Goal: Transaction & Acquisition: Book appointment/travel/reservation

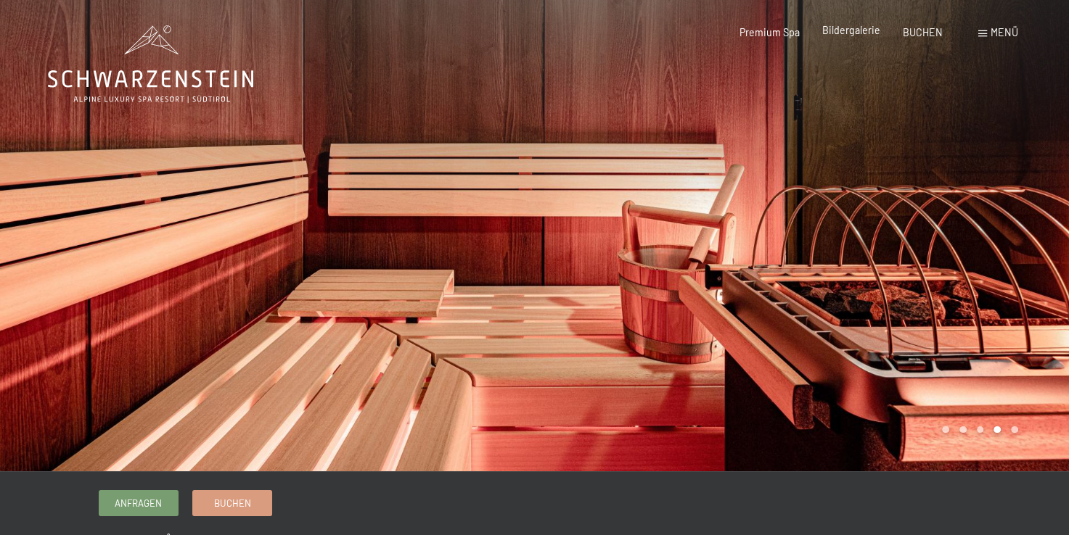
click at [858, 28] on span "Bildergalerie" at bounding box center [851, 30] width 58 height 12
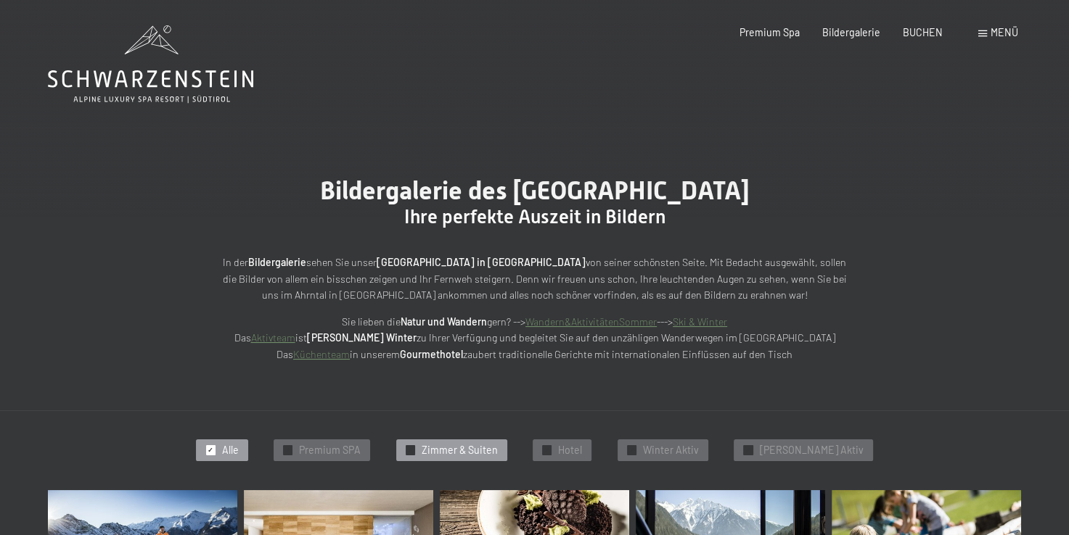
click at [469, 445] on span "Zimmer & Suiten" at bounding box center [460, 450] width 76 height 15
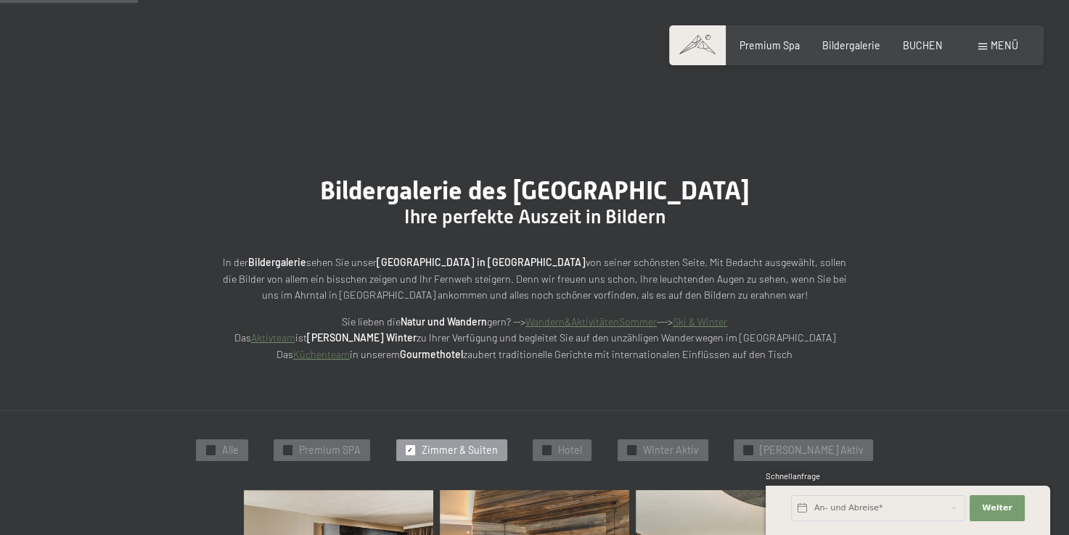
scroll to position [309, 0]
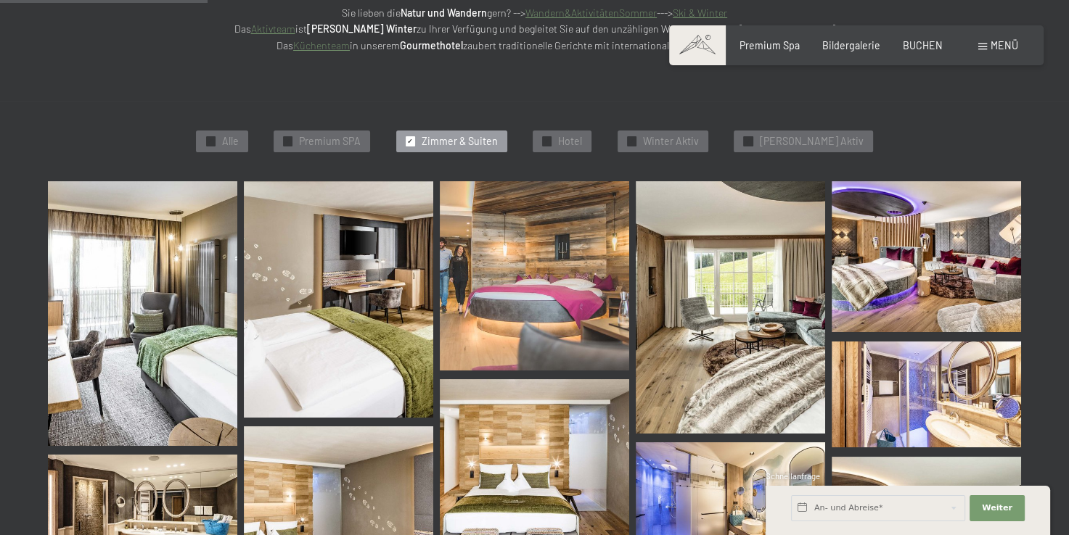
click at [557, 318] on img at bounding box center [534, 275] width 189 height 189
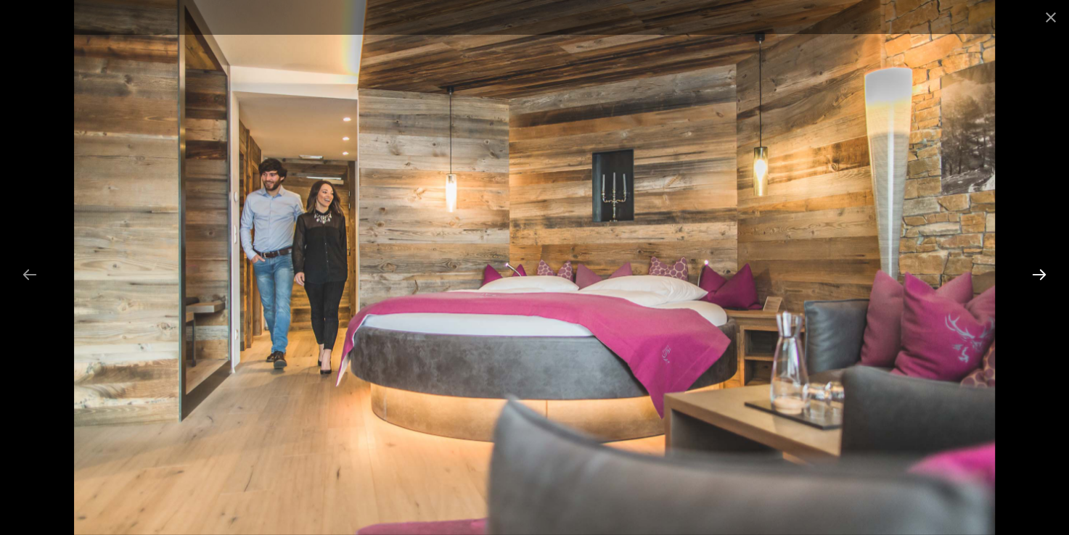
click at [1043, 277] on button "Next slide" at bounding box center [1039, 274] width 30 height 28
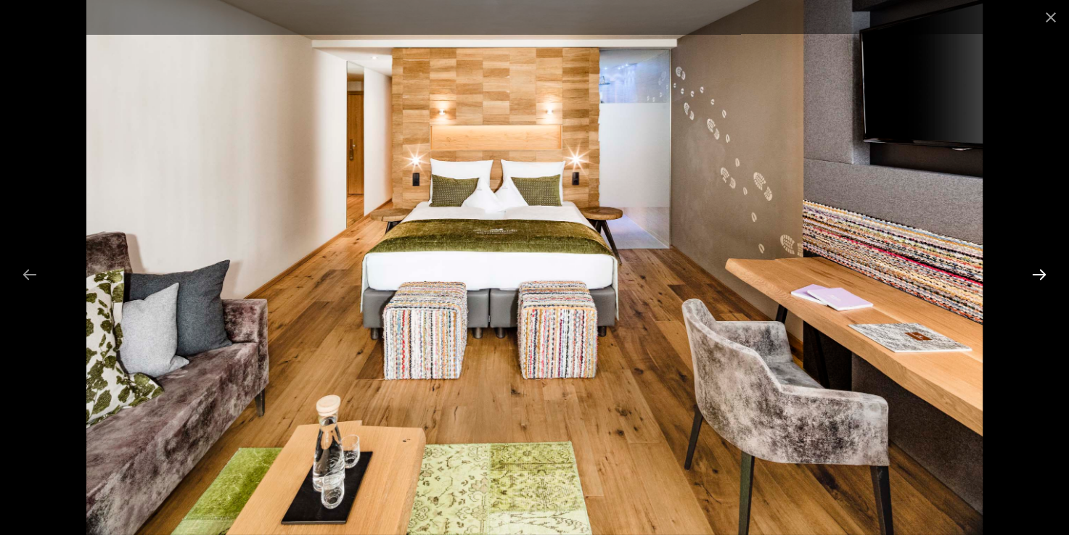
click at [1043, 277] on button "Next slide" at bounding box center [1039, 274] width 30 height 28
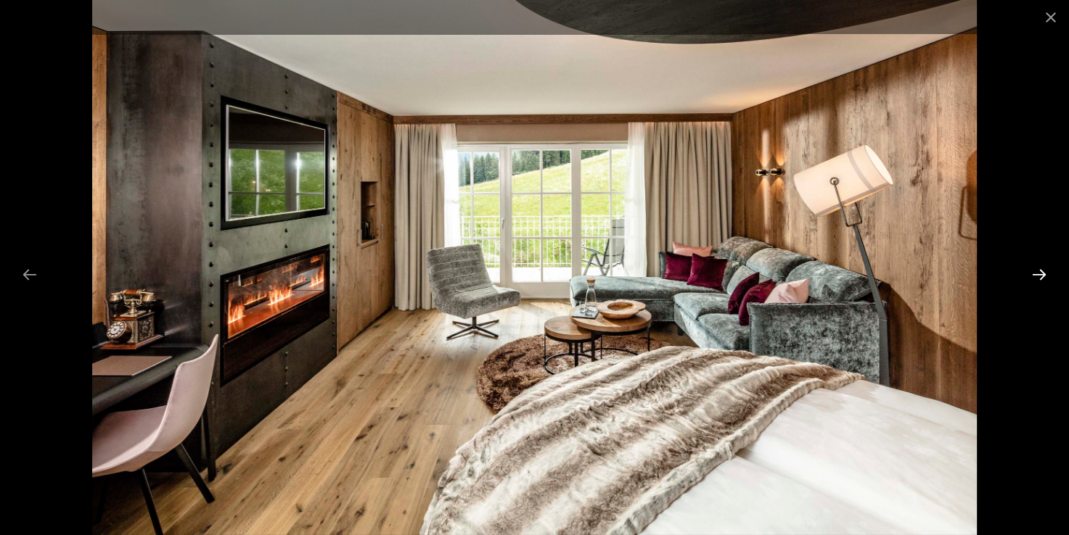
click at [1043, 277] on button "Next slide" at bounding box center [1039, 274] width 30 height 28
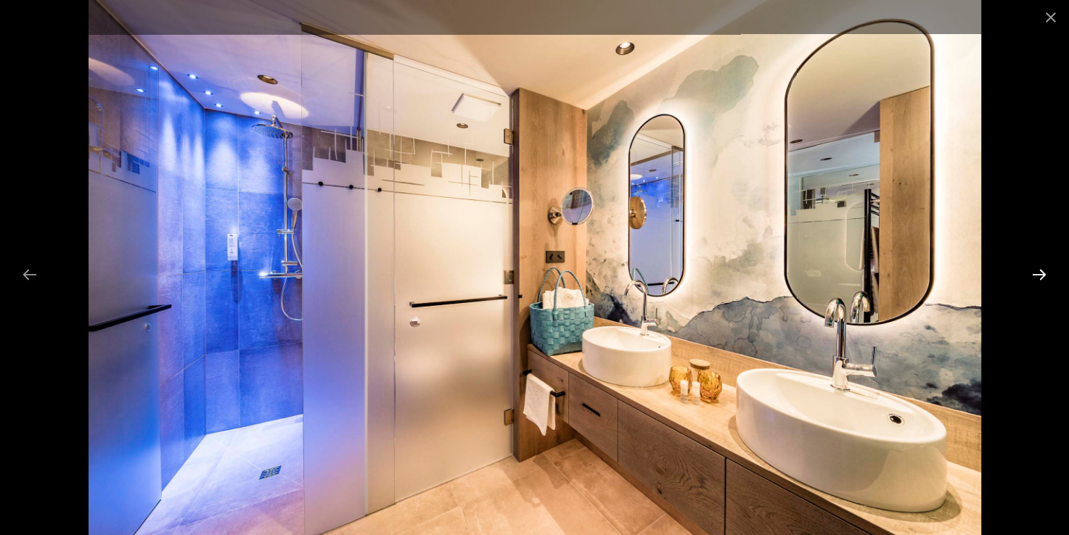
click at [1043, 277] on button "Next slide" at bounding box center [1039, 274] width 30 height 28
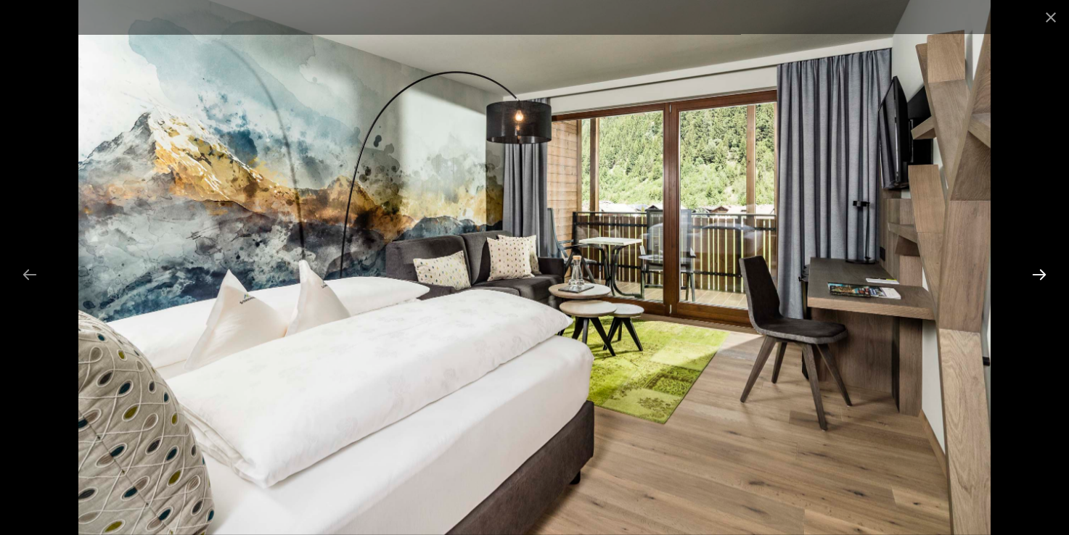
click at [1043, 279] on button "Next slide" at bounding box center [1039, 274] width 30 height 28
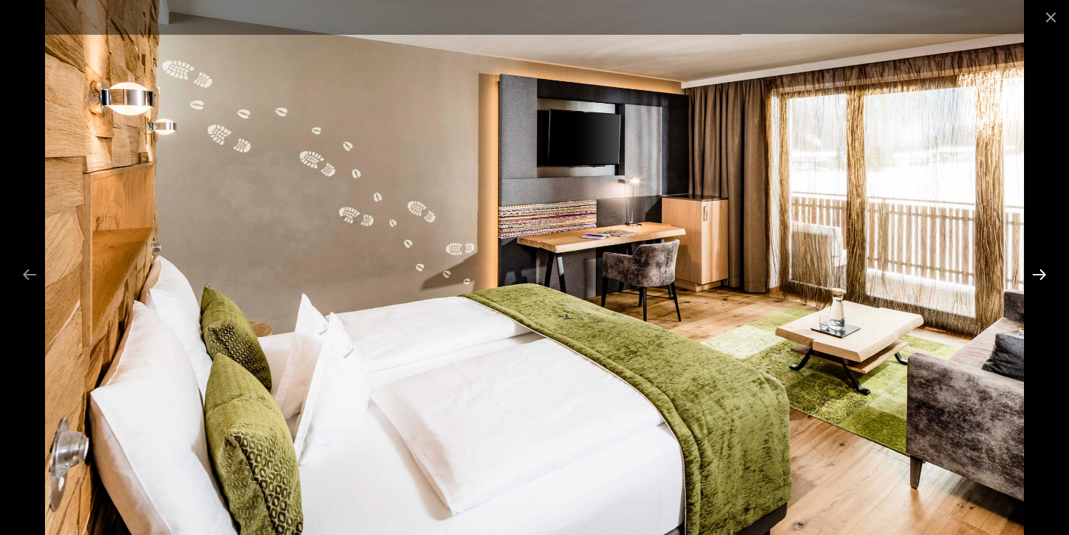
click at [1043, 279] on button "Next slide" at bounding box center [1039, 274] width 30 height 28
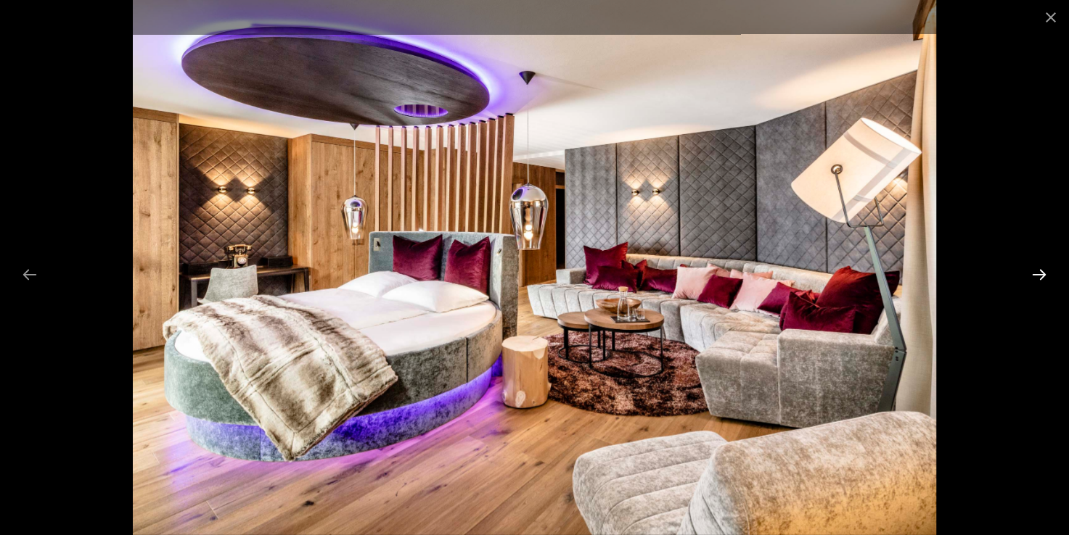
click at [1043, 279] on button "Next slide" at bounding box center [1039, 274] width 30 height 28
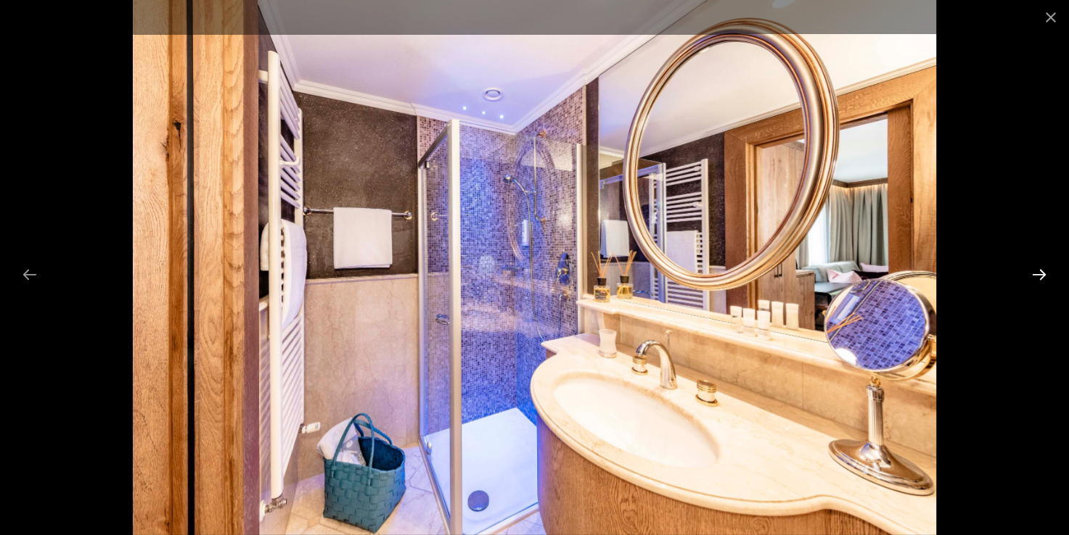
click at [1043, 279] on button "Next slide" at bounding box center [1039, 274] width 30 height 28
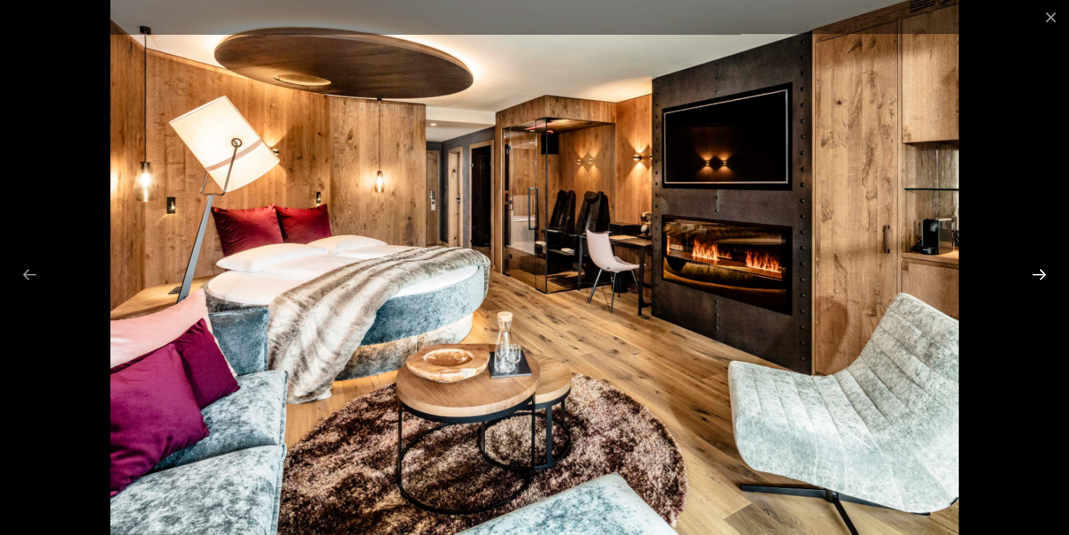
click at [1043, 279] on button "Next slide" at bounding box center [1039, 274] width 30 height 28
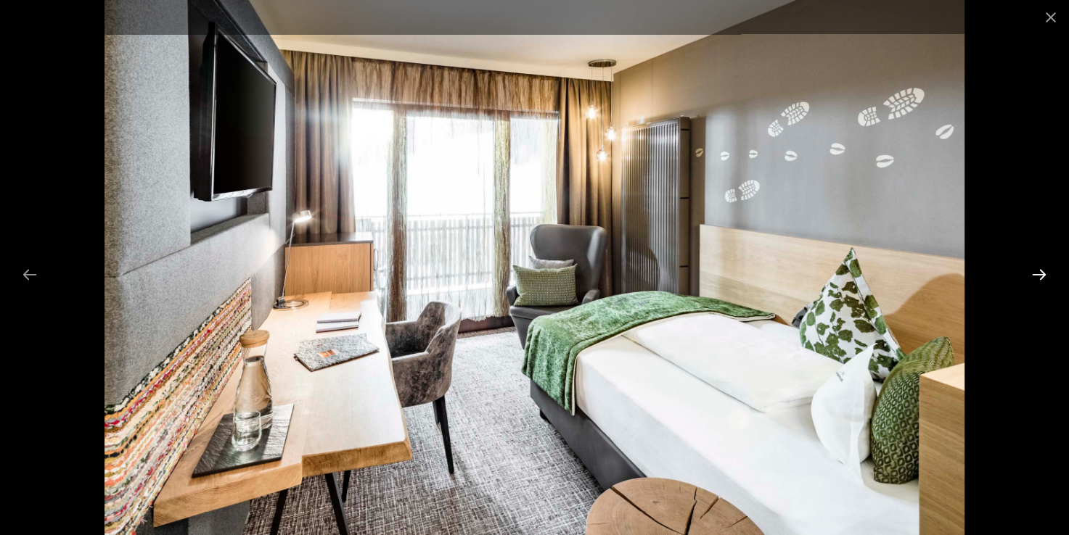
click at [1043, 279] on button "Next slide" at bounding box center [1039, 274] width 30 height 28
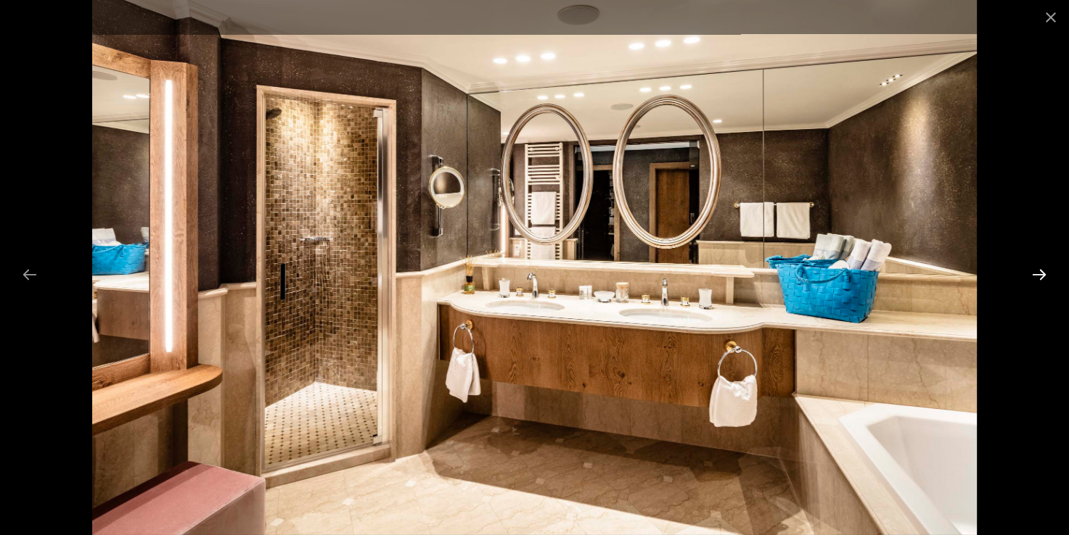
click at [1043, 279] on button "Next slide" at bounding box center [1039, 274] width 30 height 28
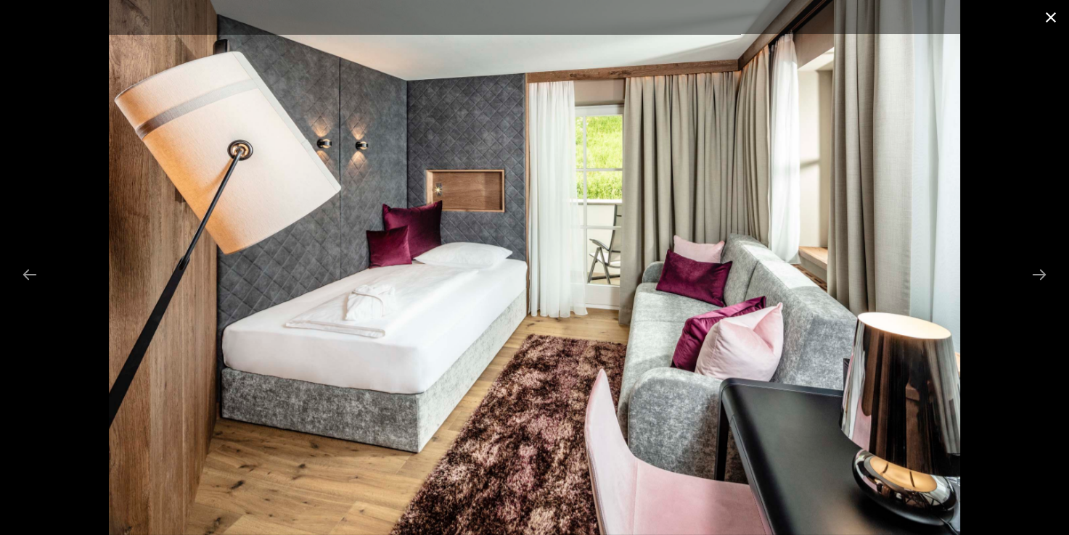
click at [1050, 13] on button "Close gallery" at bounding box center [1050, 17] width 36 height 34
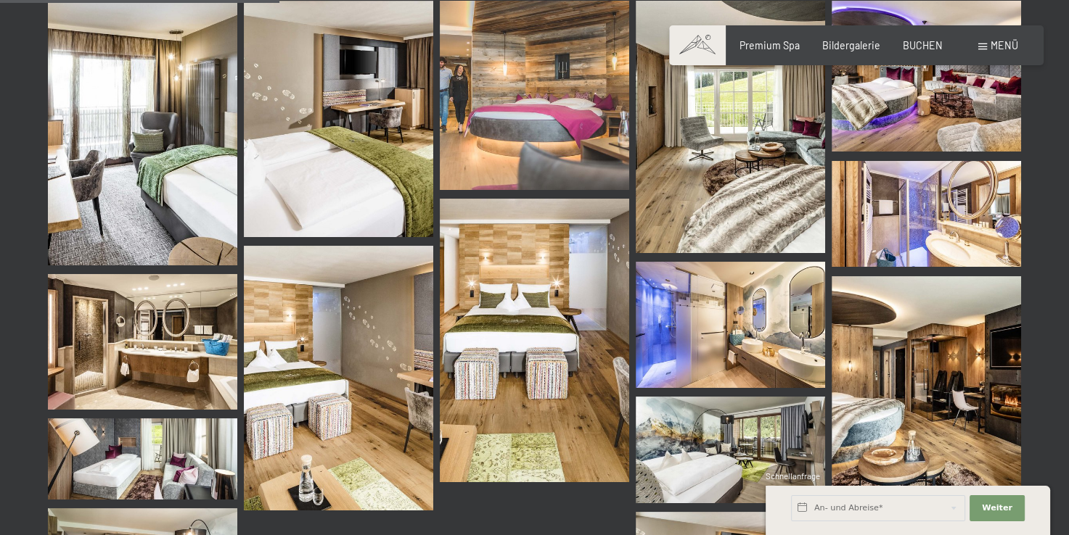
scroll to position [434, 0]
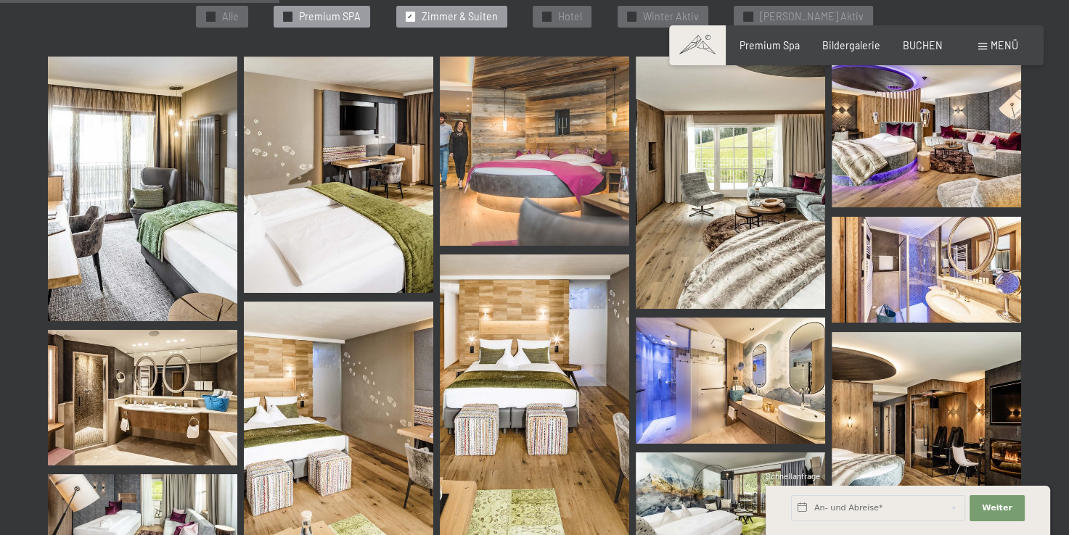
click at [325, 25] on div "✓ Premium SPA" at bounding box center [322, 17] width 97 height 22
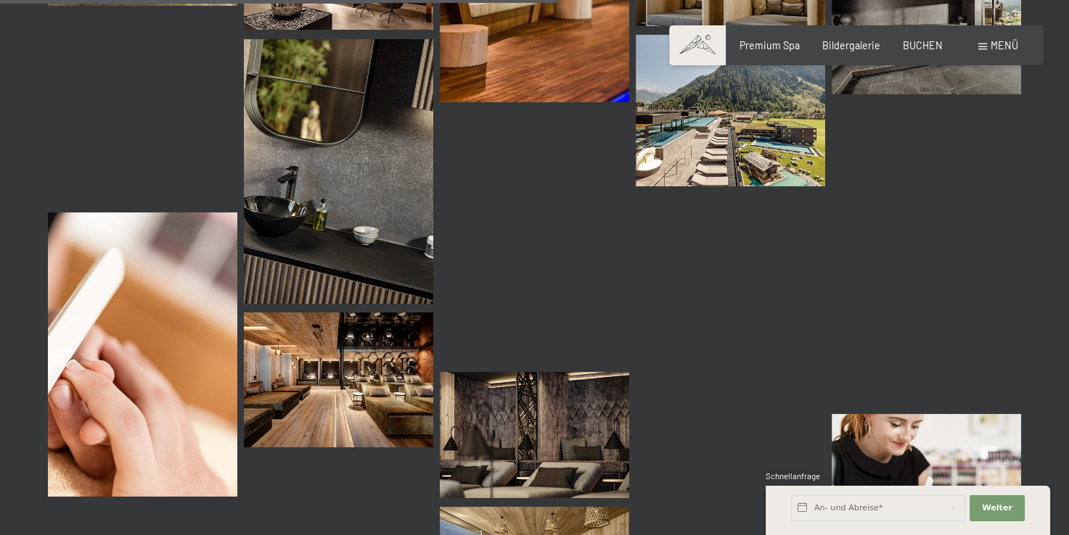
scroll to position [1400, 0]
